Goal: Check status: Check status

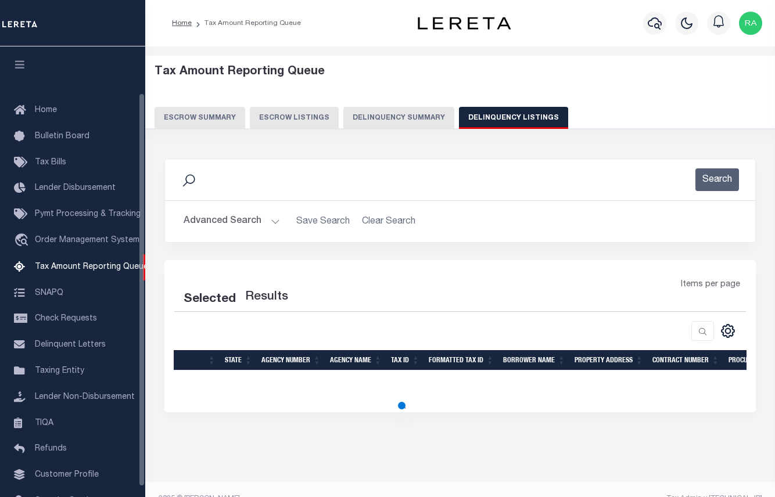
select select "100"
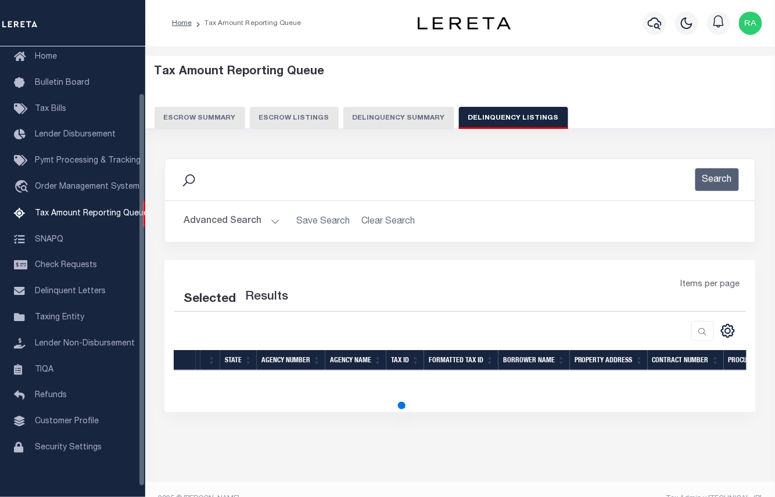
select select "100"
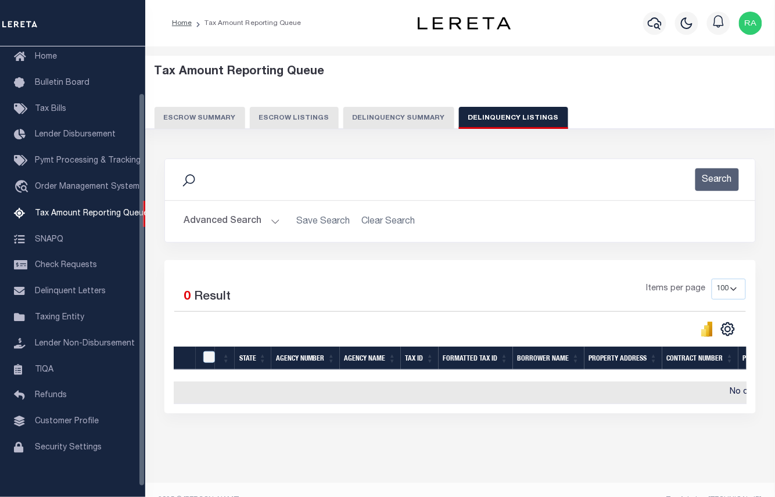
click at [273, 217] on button "Advanced Search" at bounding box center [232, 221] width 96 height 23
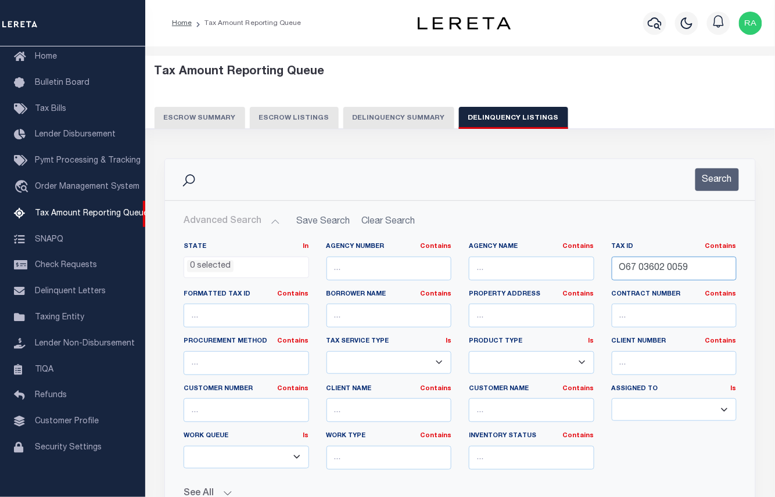
click at [648, 269] on input "O67 03602 0059" at bounding box center [674, 269] width 125 height 24
paste input "01025576200"
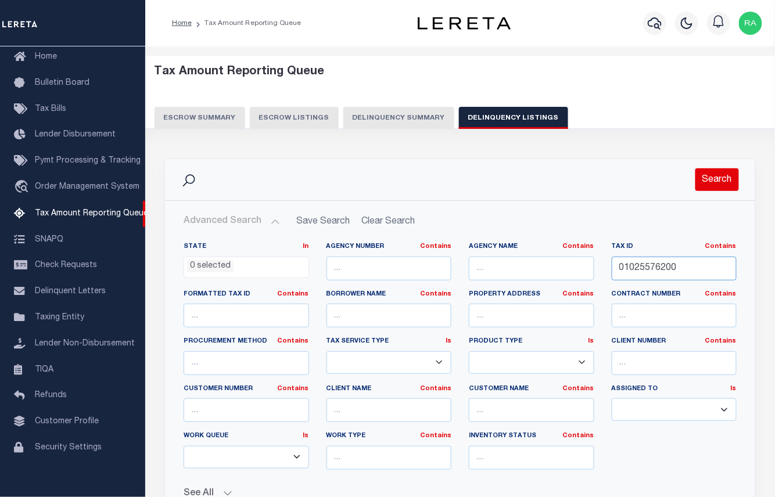
type input "01025576200"
click at [718, 178] on button "Search" at bounding box center [717, 179] width 44 height 23
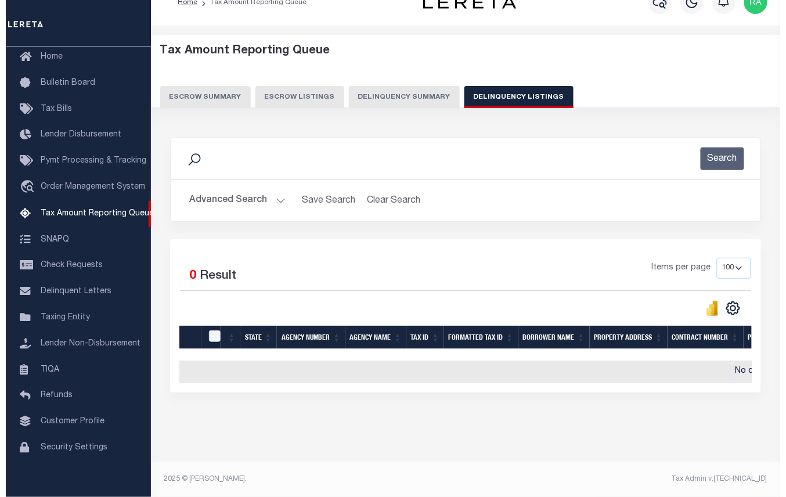
scroll to position [0, 0]
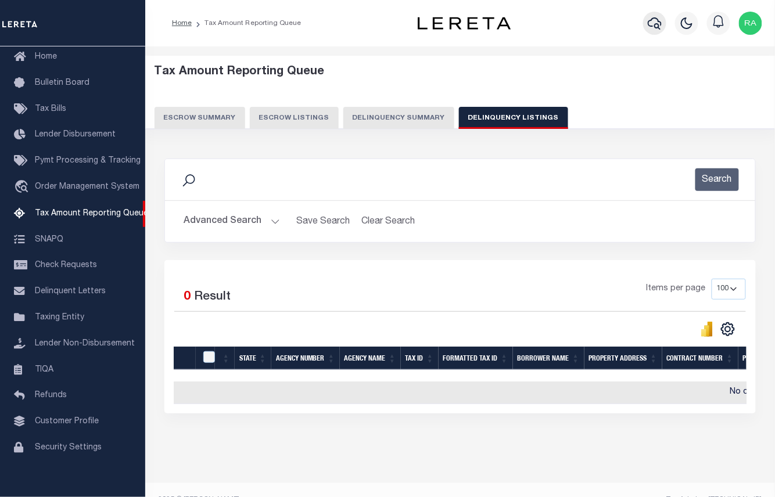
click at [653, 27] on icon "button" at bounding box center [655, 23] width 14 height 14
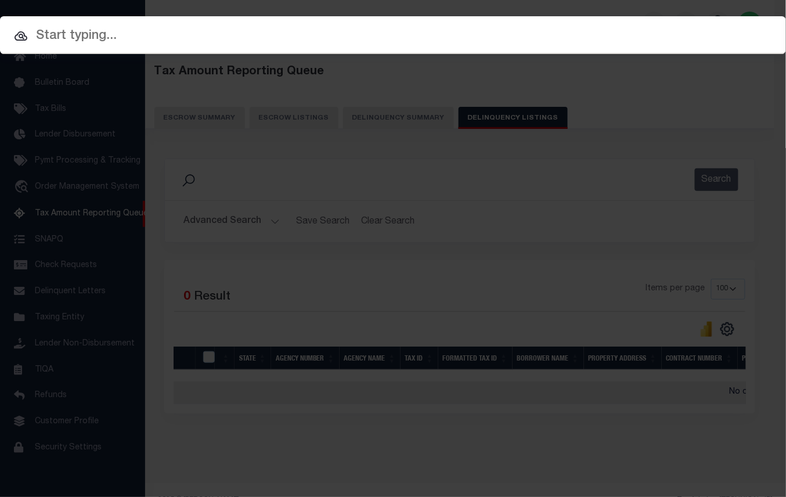
paste input "01025576200"
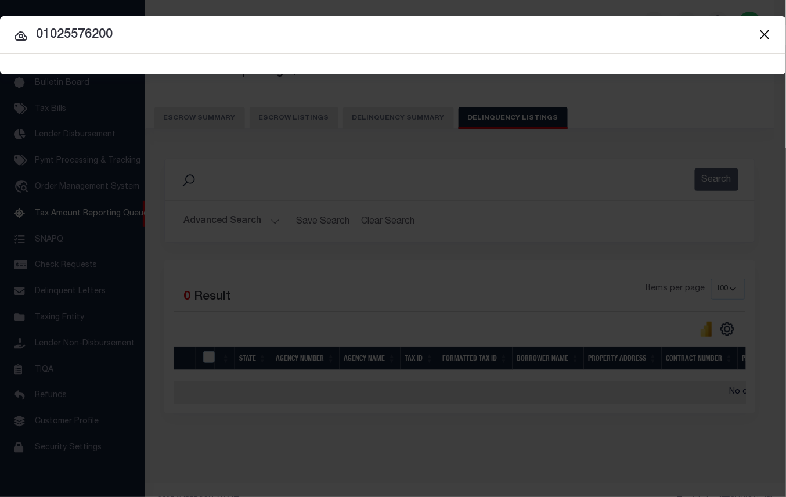
type input "01025576200"
click at [21, 35] on icon at bounding box center [21, 35] width 13 height 9
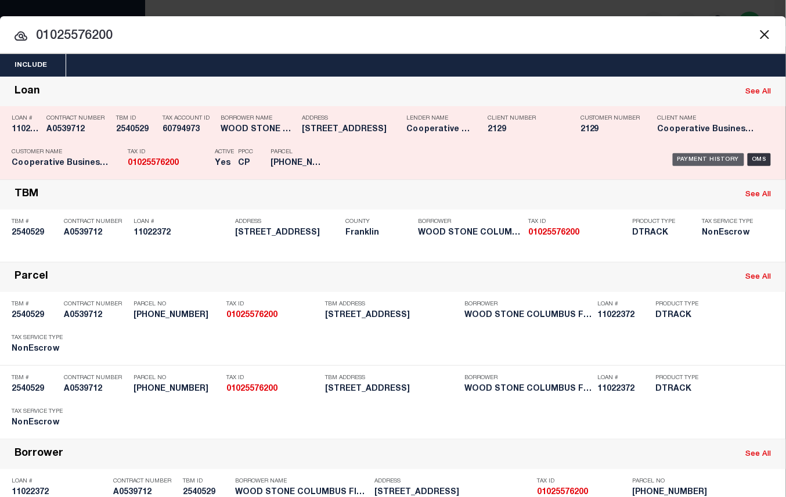
click at [689, 154] on div "Payment History" at bounding box center [708, 159] width 71 height 13
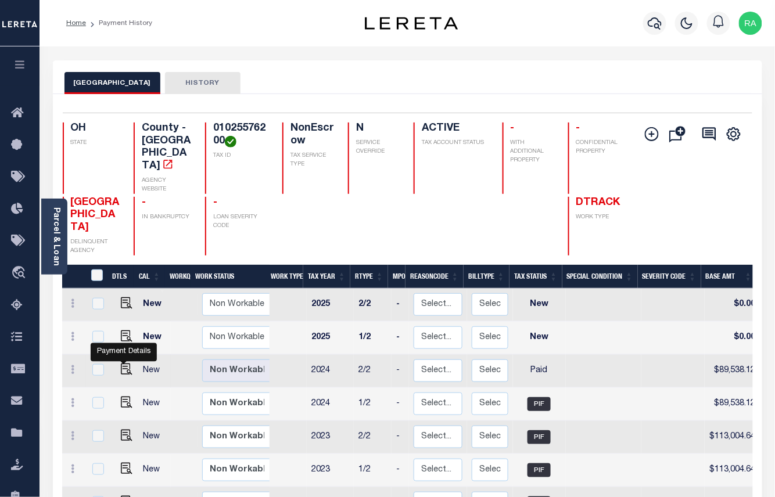
click at [117, 366] on link at bounding box center [123, 370] width 17 height 8
checkbox input "true"
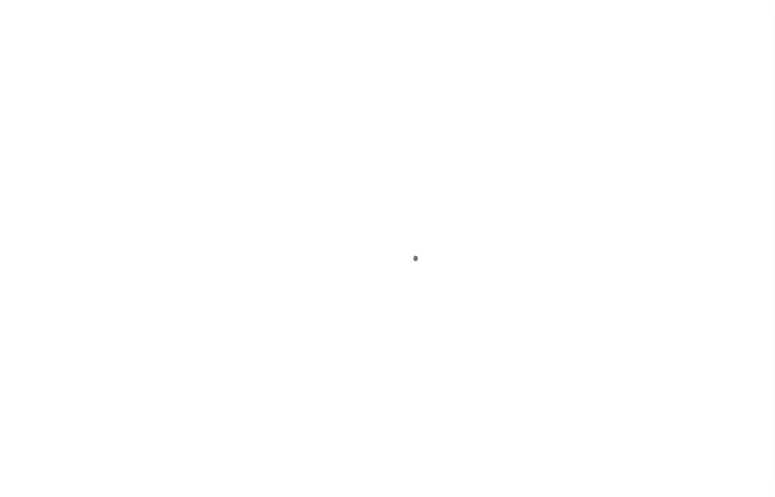
select select "PYD"
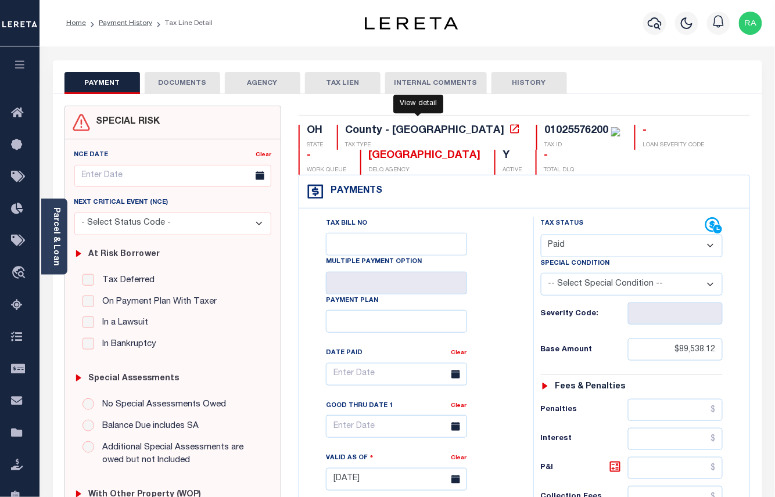
click at [509, 129] on icon at bounding box center [515, 129] width 12 height 12
click at [656, 23] on icon "button" at bounding box center [655, 23] width 14 height 14
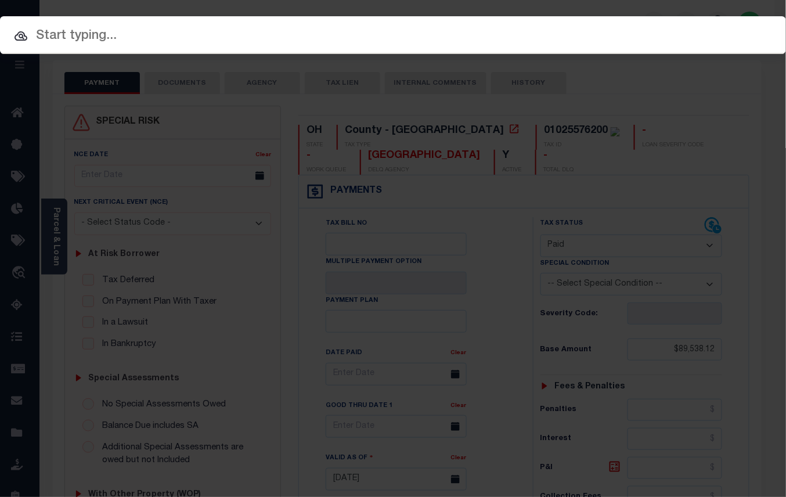
paste input "570-185469-00"
type input "570-185469-00"
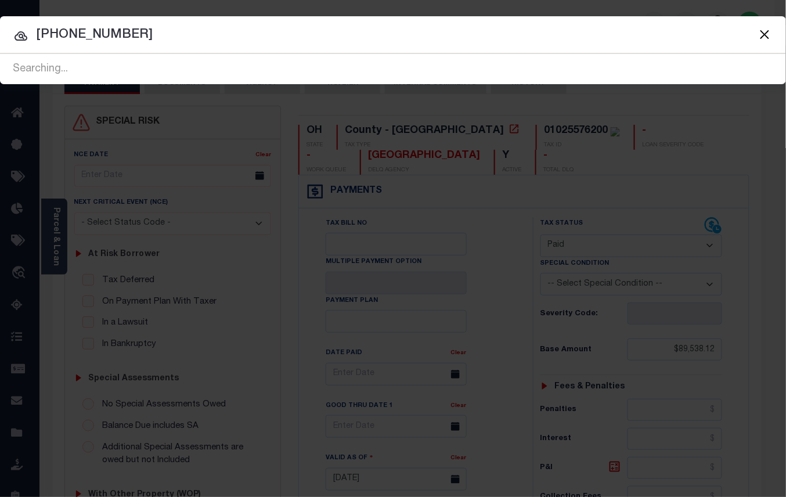
click at [17, 38] on icon at bounding box center [21, 36] width 14 height 14
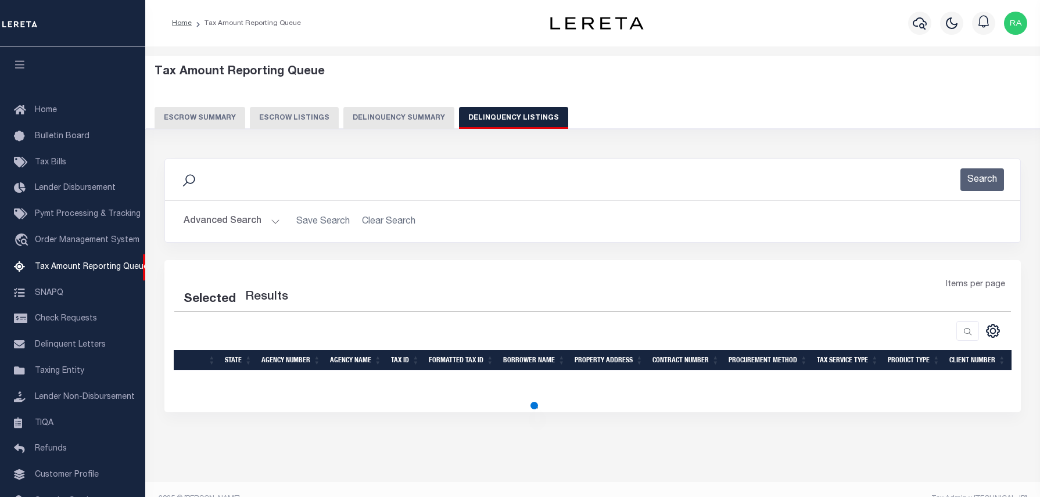
click at [518, 114] on button "Delinquency Listings" at bounding box center [513, 118] width 109 height 22
select select
select select "100"
drag, startPoint x: 518, startPoint y: 114, endPoint x: 272, endPoint y: 223, distance: 269.1
click at [272, 223] on button "Advanced Search" at bounding box center [232, 221] width 96 height 23
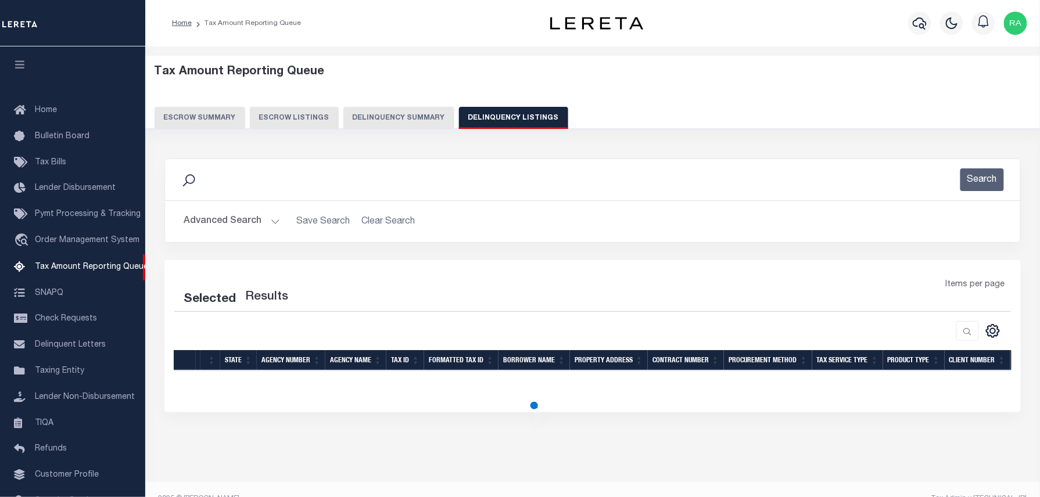
scroll to position [65, 0]
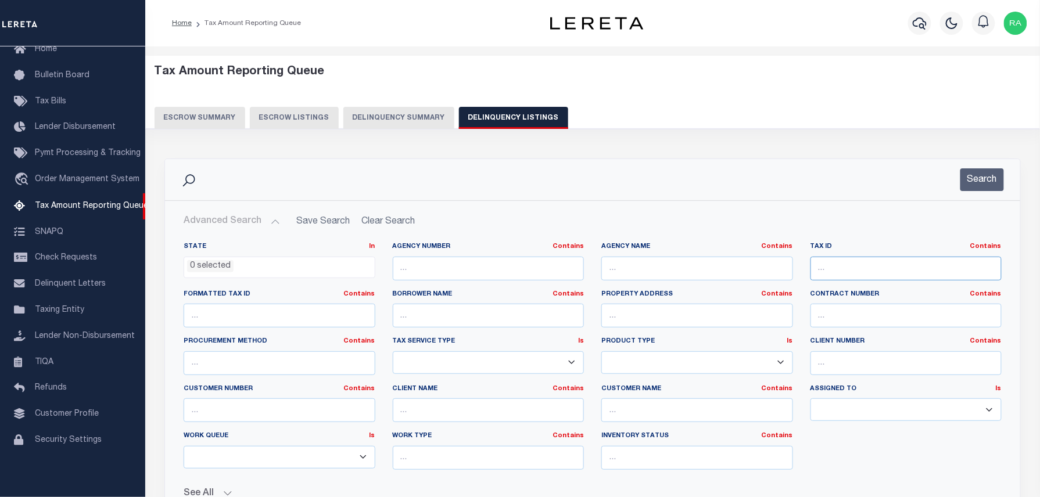
click at [849, 268] on input "text" at bounding box center [906, 269] width 192 height 24
paste input "01025576200"
type input "01025576200"
select select "100"
type input "01025576200"
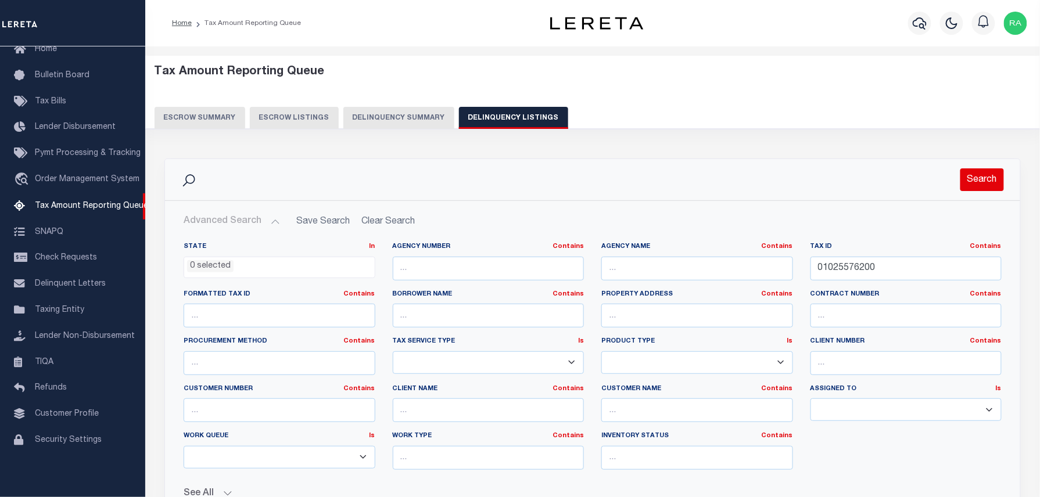
click at [974, 177] on button "Search" at bounding box center [982, 179] width 44 height 23
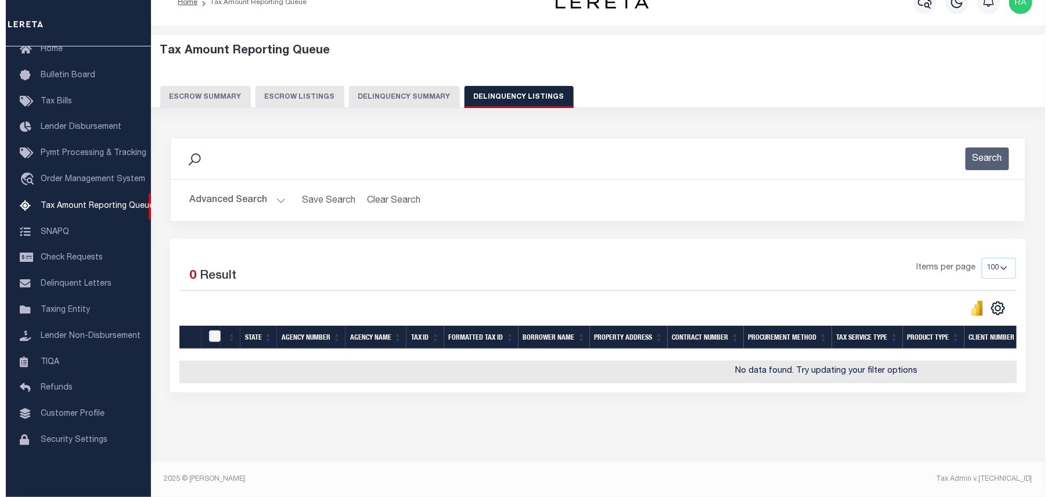
scroll to position [0, 0]
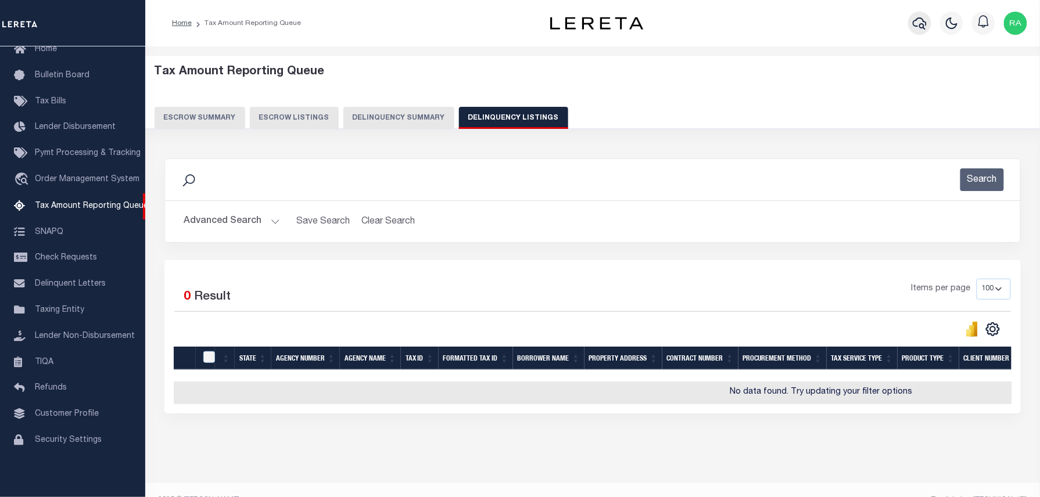
click at [909, 26] on button "button" at bounding box center [919, 23] width 23 height 23
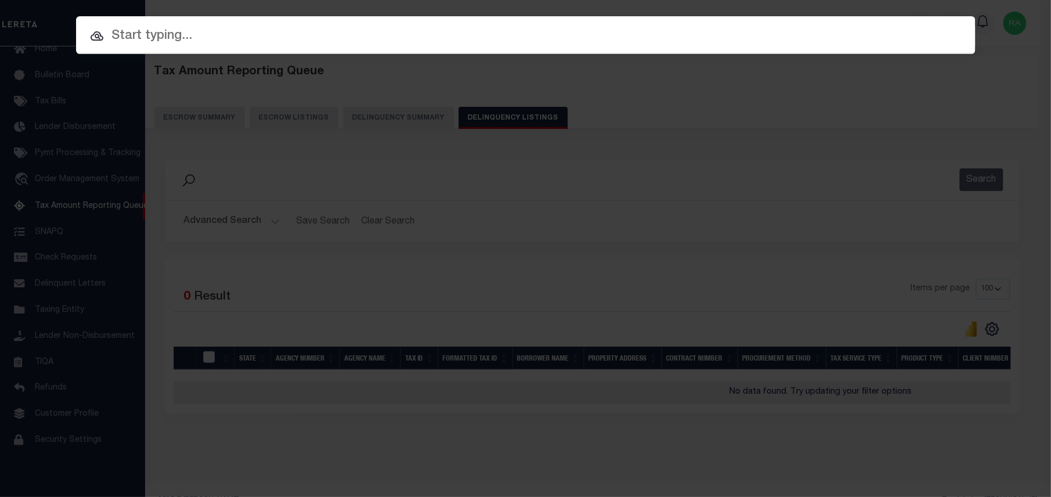
paste input "01025576200"
type input "01025576200"
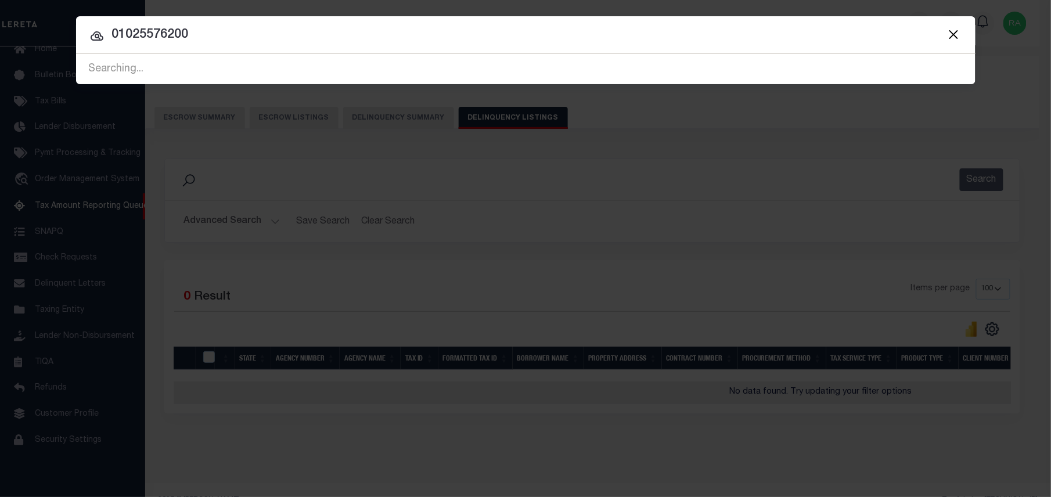
click at [99, 36] on icon at bounding box center [97, 35] width 13 height 9
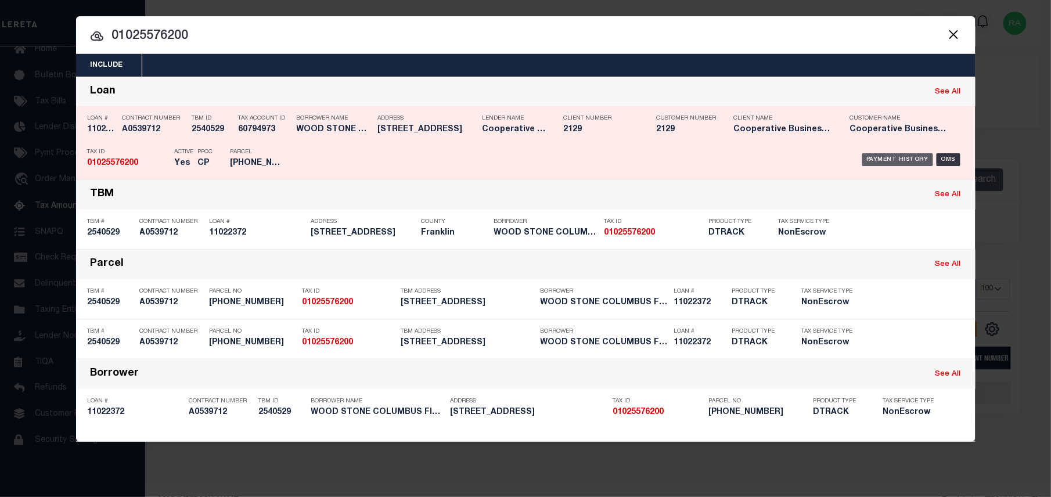
click at [914, 154] on div "Payment History" at bounding box center [897, 159] width 71 height 13
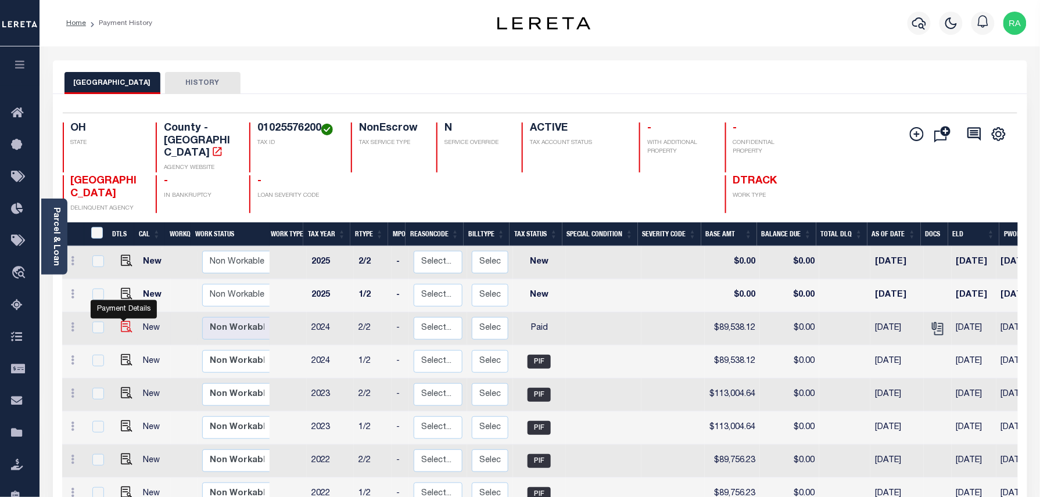
click at [124, 321] on img "" at bounding box center [127, 327] width 12 height 12
checkbox input "true"
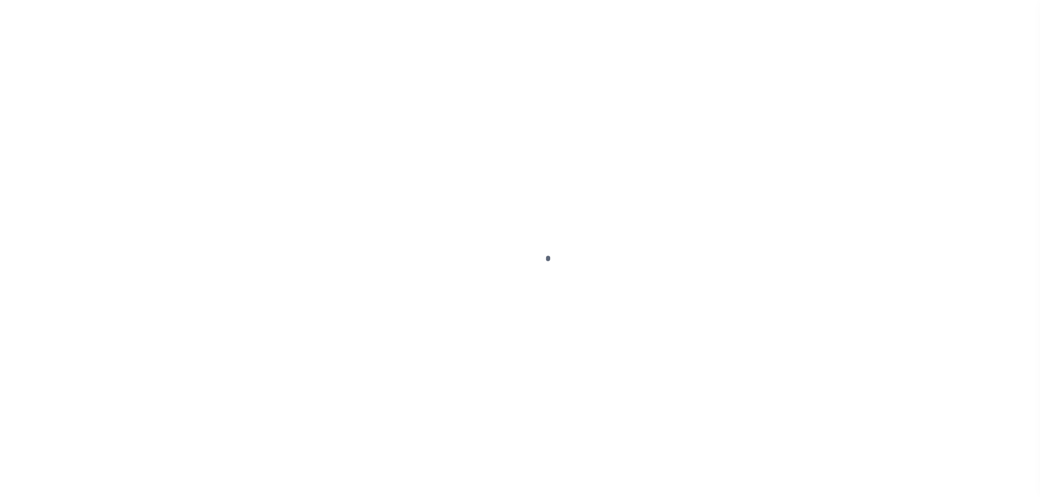
select select "PYD"
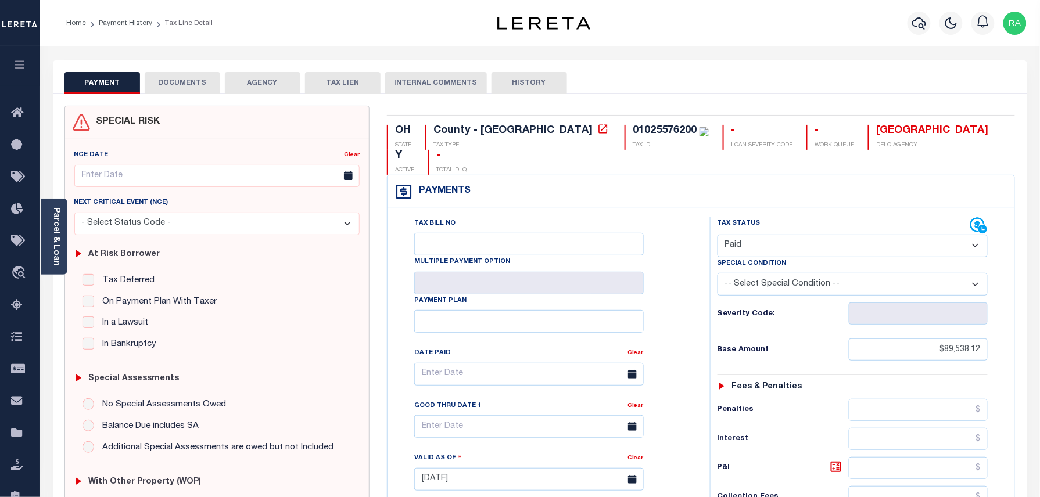
click at [207, 82] on button "DOCUMENTS" at bounding box center [183, 83] width 76 height 22
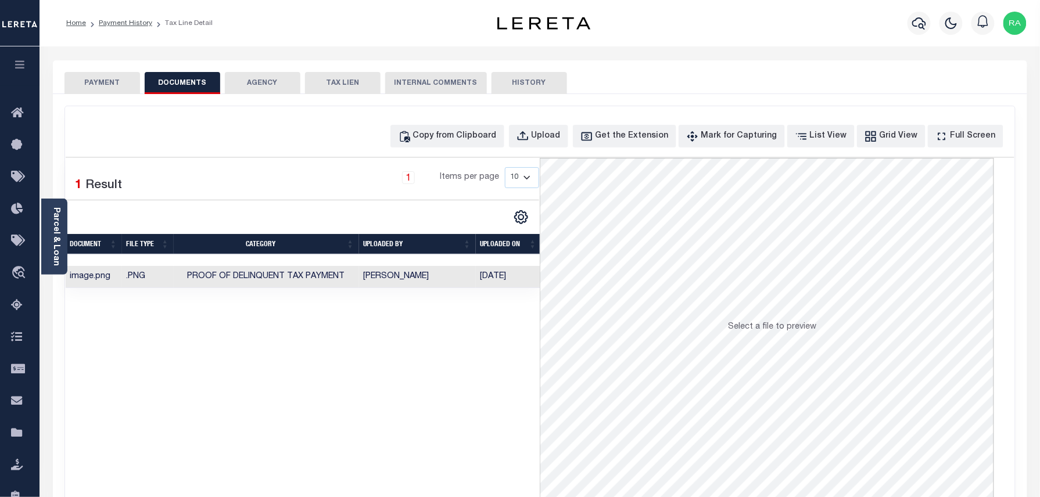
click at [133, 75] on button "PAYMENT" at bounding box center [102, 83] width 76 height 22
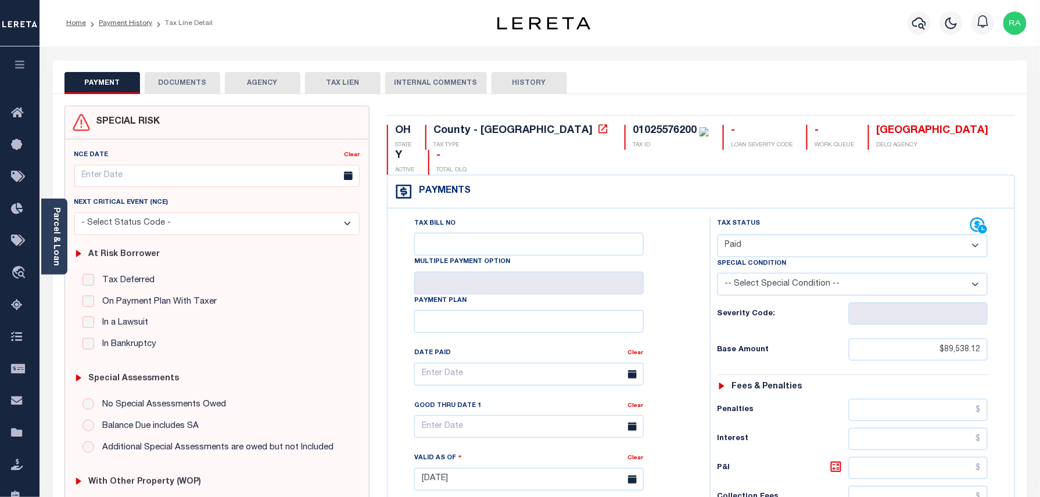
click at [595, 128] on link at bounding box center [602, 130] width 15 height 10
